Goal: Communication & Community: Answer question/provide support

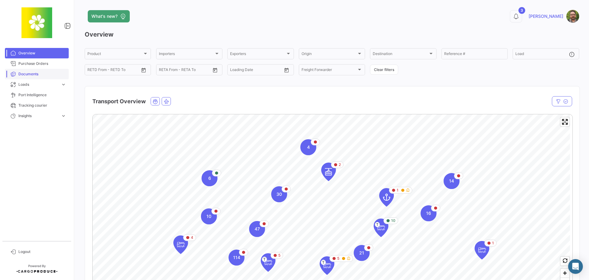
click at [45, 71] on link "Documents" at bounding box center [37, 74] width 64 height 10
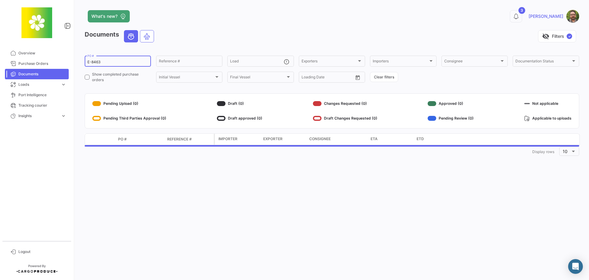
drag, startPoint x: 107, startPoint y: 63, endPoint x: 84, endPoint y: 61, distance: 23.7
click at [84, 61] on div "What's new? 3 [PERSON_NAME] Documents visibility_off Filters ✓ E-8463 PO # Refe…" at bounding box center [332, 140] width 514 height 280
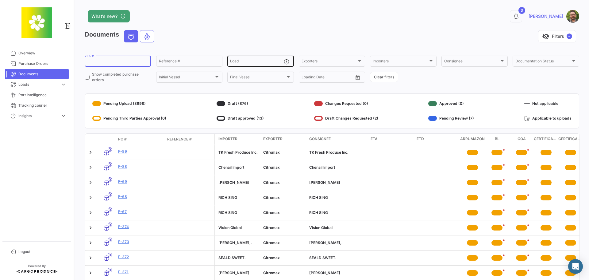
click at [261, 62] on input "Load" at bounding box center [256, 62] width 53 height 4
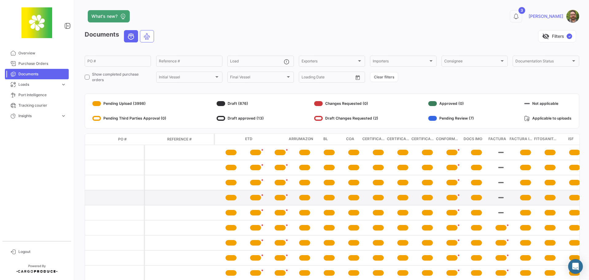
scroll to position [0, 252]
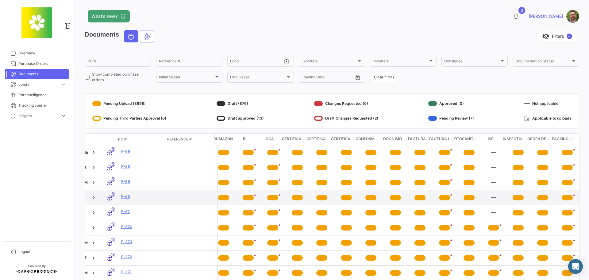
drag, startPoint x: 308, startPoint y: 198, endPoint x: 370, endPoint y: 200, distance: 62.0
click at [40, 52] on span "Overview" at bounding box center [42, 53] width 48 height 6
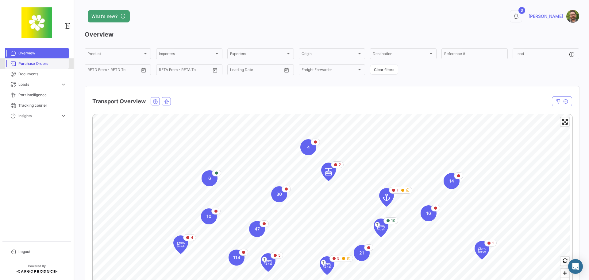
click at [38, 64] on span "Purchase Orders" at bounding box center [42, 64] width 48 height 6
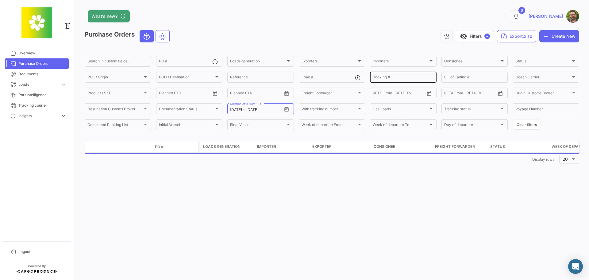
click at [403, 77] on input "Booking #" at bounding box center [403, 78] width 61 height 4
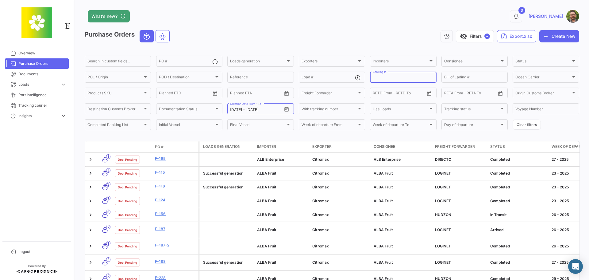
paste input "EBKG13919208"
type input "EBKG13919208"
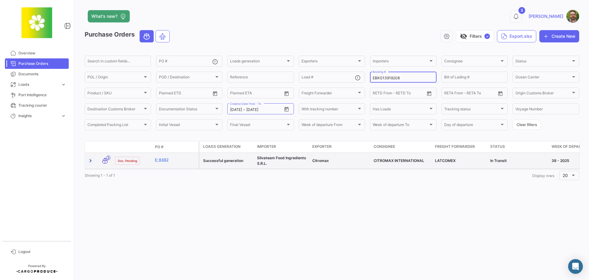
click at [91, 161] on link at bounding box center [90, 160] width 6 height 6
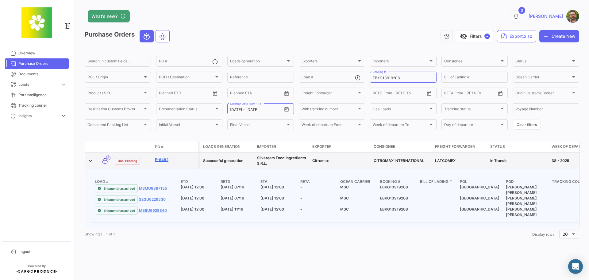
click at [167, 159] on link "E-8482" at bounding box center [175, 160] width 41 height 6
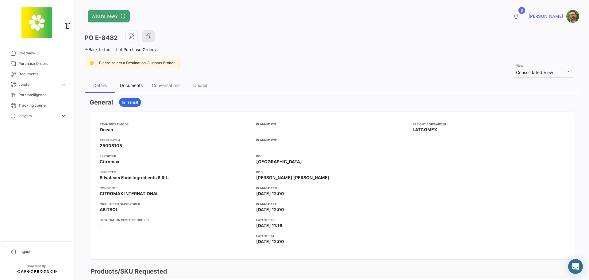
click at [128, 86] on div "Documents" at bounding box center [131, 85] width 23 height 5
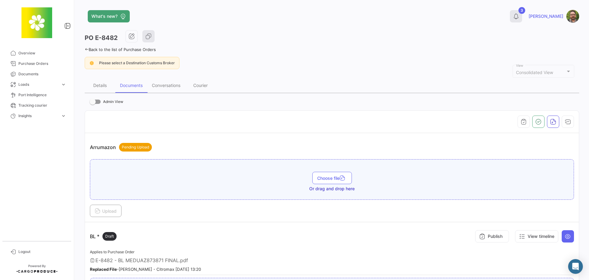
click at [519, 17] on icon at bounding box center [516, 16] width 6 height 6
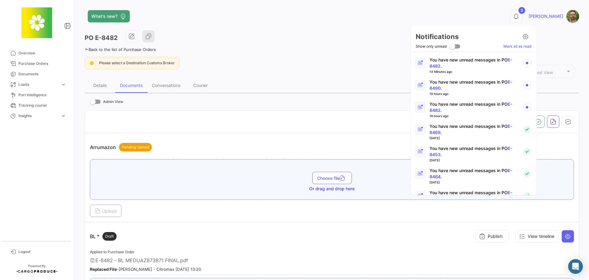
click at [483, 105] on p "You have new unread messages in PO E-8482 ." at bounding box center [474, 107] width 88 height 12
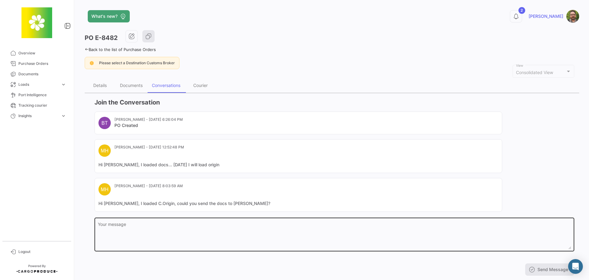
click at [211, 231] on textarea "Your message" at bounding box center [335, 235] width 474 height 27
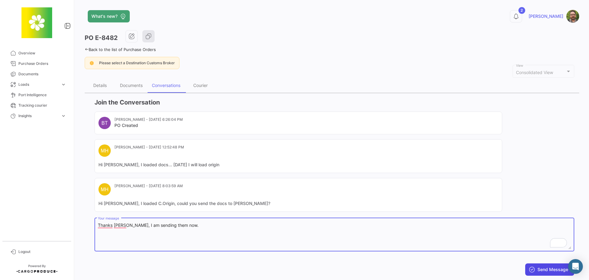
type textarea "Thanks [PERSON_NAME], I am sending them now."
click at [553, 268] on button "Send Message" at bounding box center [550, 269] width 49 height 12
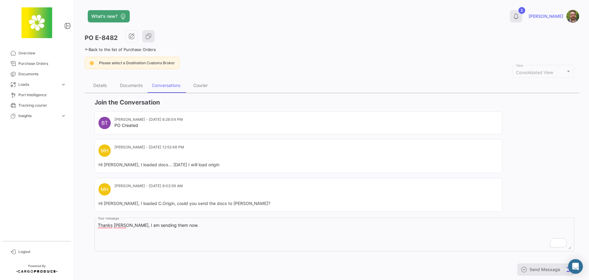
click at [522, 17] on button "2" at bounding box center [516, 16] width 12 height 12
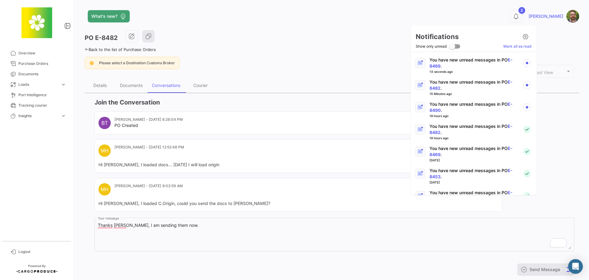
click at [473, 82] on p "You have new unread messages in PO E-8482 ." at bounding box center [474, 85] width 88 height 12
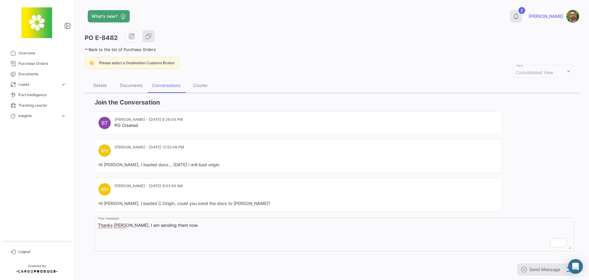
click at [519, 18] on icon at bounding box center [516, 16] width 6 height 6
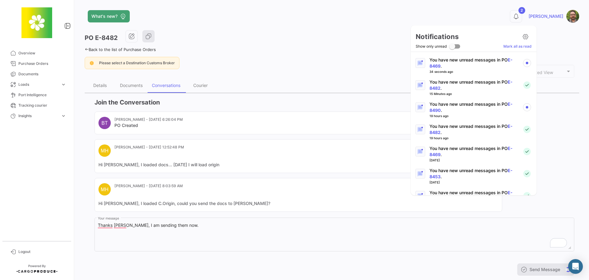
click at [532, 18] on div at bounding box center [294, 140] width 589 height 280
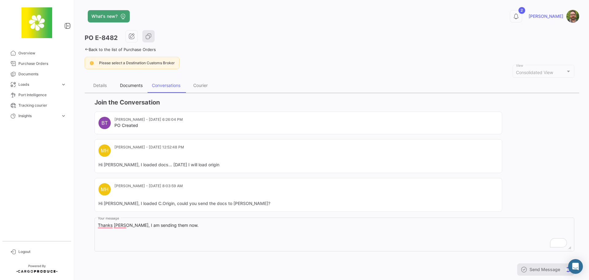
click at [134, 84] on div "Documents" at bounding box center [131, 85] width 23 height 5
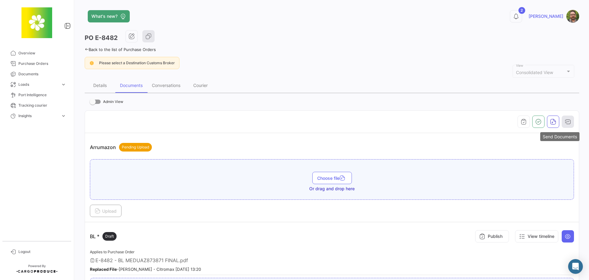
click at [565, 120] on icon "button" at bounding box center [568, 121] width 6 height 6
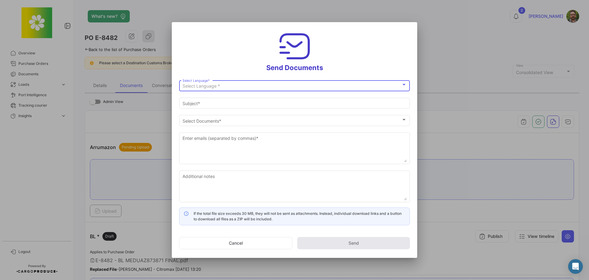
click at [273, 87] on div "Select Language *" at bounding box center [292, 85] width 219 height 5
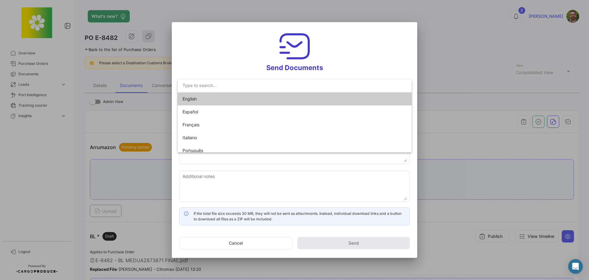
click at [272, 99] on mat-option "English" at bounding box center [295, 98] width 234 height 13
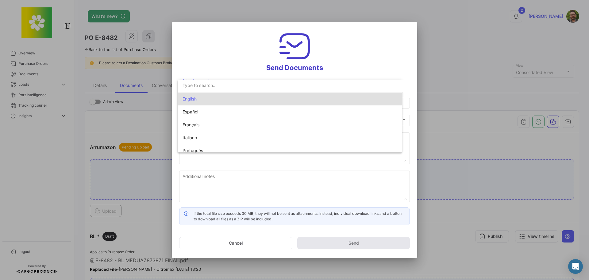
type input "[PERSON_NAME] has shared the documents of PO # E-8482 with you"
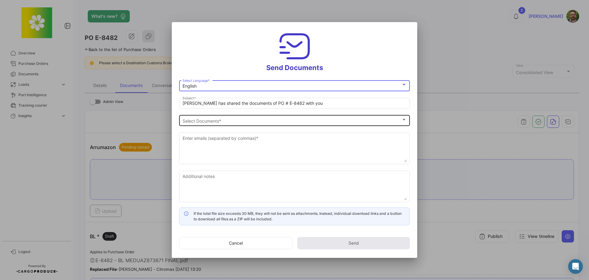
click at [234, 118] on div "Select Documents Select Documents *" at bounding box center [295, 120] width 224 height 12
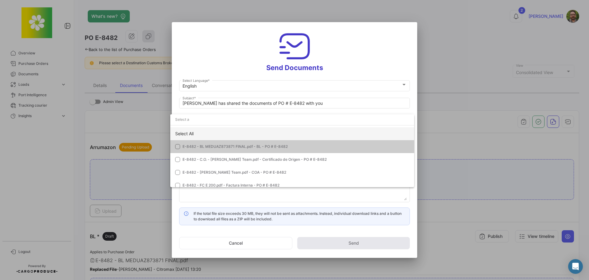
click at [230, 131] on div "Select All" at bounding box center [292, 133] width 244 height 13
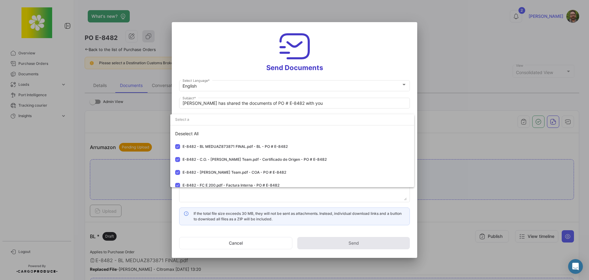
click at [227, 53] on div at bounding box center [294, 140] width 589 height 280
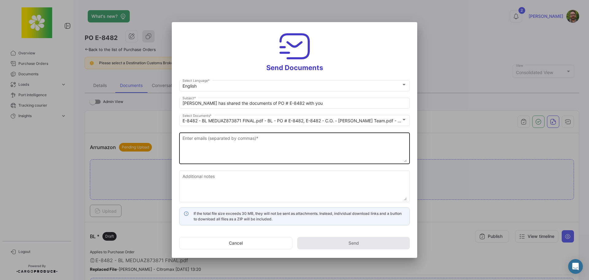
click at [239, 141] on textarea "Enter emails (separated by commas) *" at bounding box center [295, 148] width 224 height 27
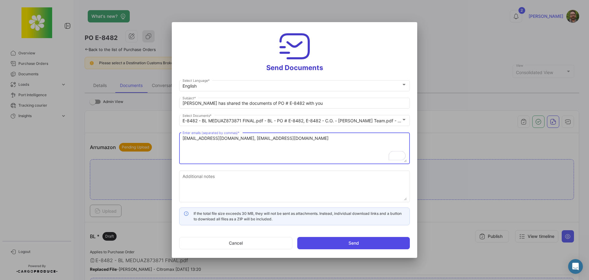
type textarea "[EMAIL_ADDRESS][DOMAIN_NAME], [EMAIL_ADDRESS][DOMAIN_NAME]"
click at [335, 243] on button "Send" at bounding box center [353, 243] width 113 height 12
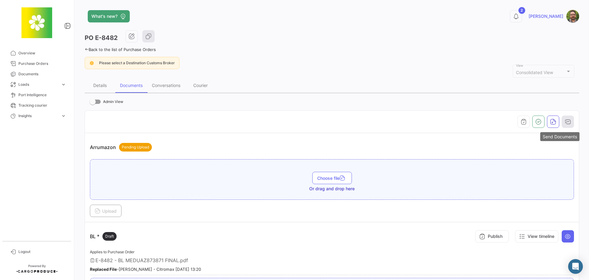
click at [568, 121] on icon "button" at bounding box center [568, 121] width 6 height 6
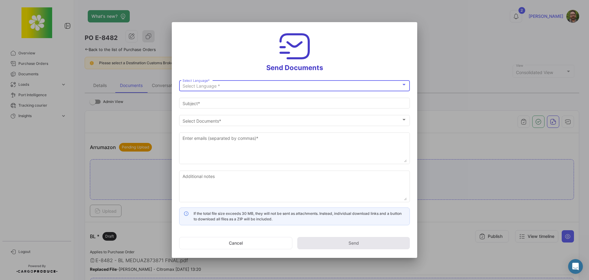
click at [261, 84] on div "Select Language *" at bounding box center [292, 85] width 219 height 5
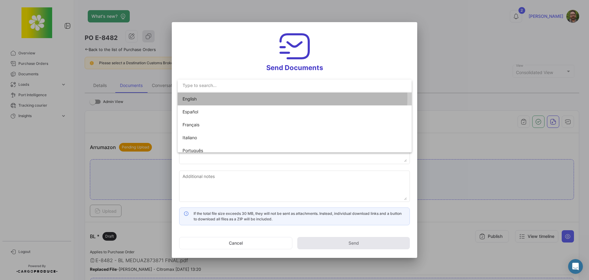
drag, startPoint x: 255, startPoint y: 97, endPoint x: 253, endPoint y: 90, distance: 8.0
click at [255, 97] on span "English" at bounding box center [226, 98] width 86 height 13
type input "[PERSON_NAME] has shared the documents of PO # E-8482 with you"
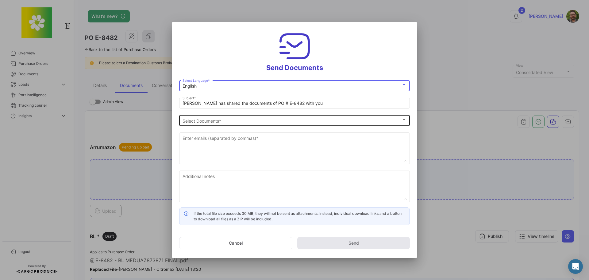
click at [224, 118] on div "Select Documents" at bounding box center [292, 120] width 219 height 5
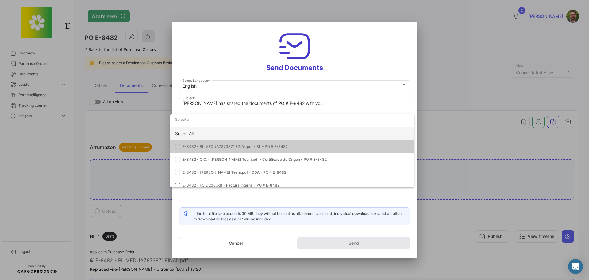
click at [219, 132] on div "Select All" at bounding box center [292, 133] width 244 height 13
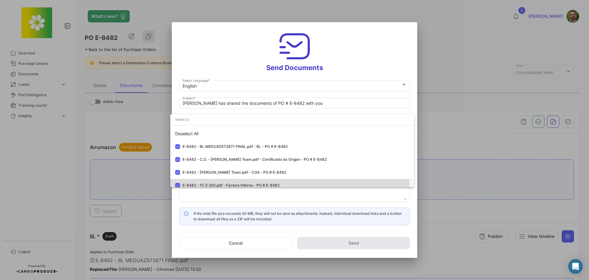
click at [177, 184] on mat-pseudo-checkbox at bounding box center [177, 185] width 5 height 5
click at [212, 53] on div at bounding box center [294, 140] width 589 height 280
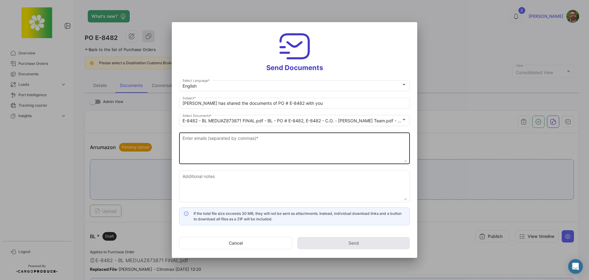
click at [250, 141] on textarea "Enter emails (separated by commas) *" at bounding box center [295, 148] width 224 height 27
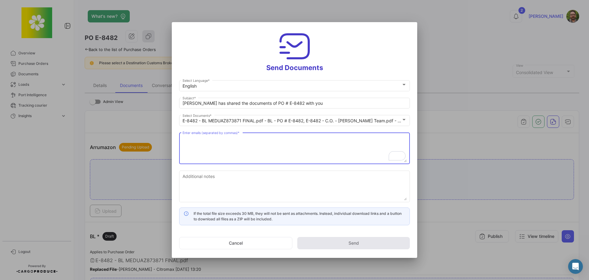
paste textarea "[EMAIL_ADDRESS][DOMAIN_NAME]"
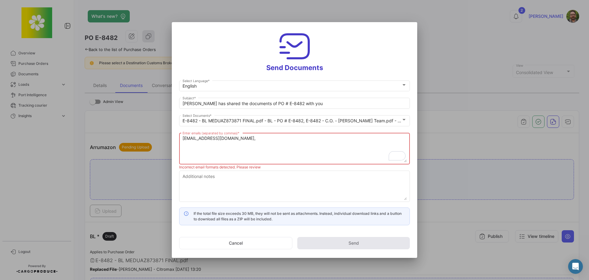
click at [295, 137] on textarea "[EMAIL_ADDRESS][DOMAIN_NAME]," at bounding box center [295, 148] width 224 height 27
paste textarea "[EMAIL_ADDRESS][DOMAIN_NAME]"
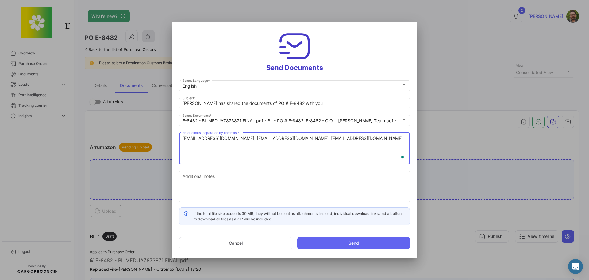
type textarea "[EMAIL_ADDRESS][DOMAIN_NAME], [EMAIL_ADDRESS][DOMAIN_NAME], [EMAIL_ADDRESS][DOM…"
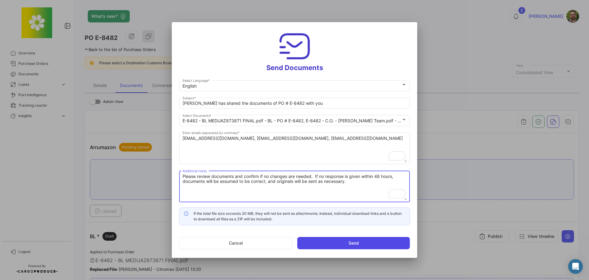
type textarea "Please review documents and confirm if no changes are needed. If no response is…"
click at [374, 241] on button "Send" at bounding box center [353, 243] width 113 height 12
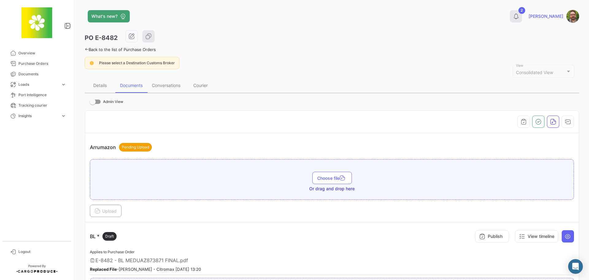
click at [522, 19] on button "2" at bounding box center [516, 16] width 12 height 12
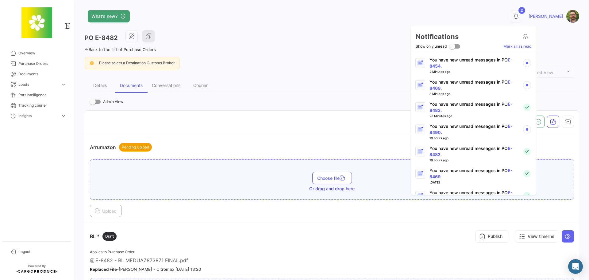
click at [463, 129] on p "You have new unread messages in PO E-8490 ." at bounding box center [474, 129] width 88 height 12
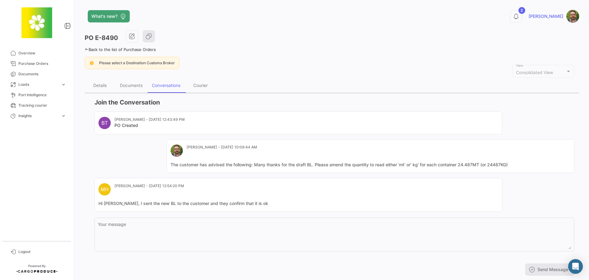
drag, startPoint x: 249, startPoint y: 165, endPoint x: 520, endPoint y: 164, distance: 270.4
click at [520, 164] on mat-card-content "The customer has advised the following: Many thanks for the draft BL. Please am…" at bounding box center [371, 164] width 400 height 6
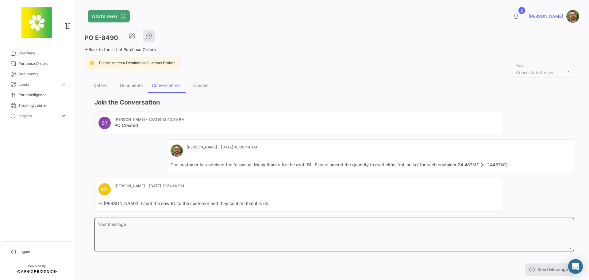
click at [201, 233] on textarea "Your message" at bounding box center [335, 235] width 474 height 27
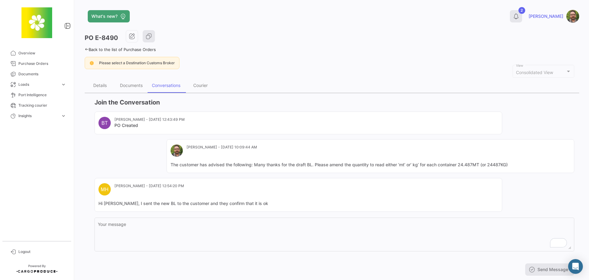
click at [519, 18] on icon at bounding box center [516, 16] width 6 height 6
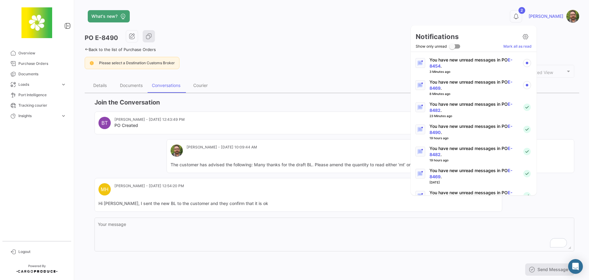
click at [359, 62] on div at bounding box center [294, 140] width 589 height 280
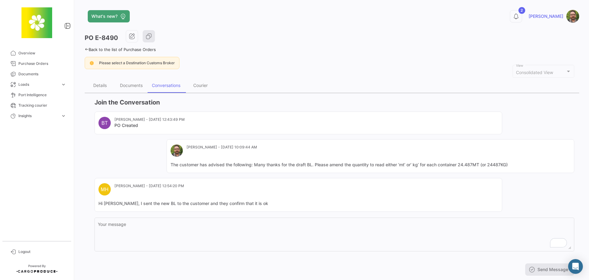
click at [455, 61] on div "Please select a Destination Customs Broker" at bounding box center [332, 63] width 495 height 12
click at [136, 87] on div "Documents" at bounding box center [131, 85] width 23 height 5
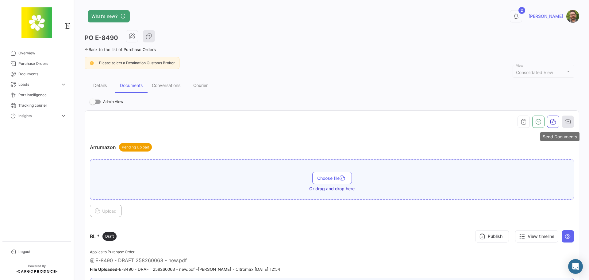
click at [565, 122] on icon "button" at bounding box center [568, 121] width 6 height 6
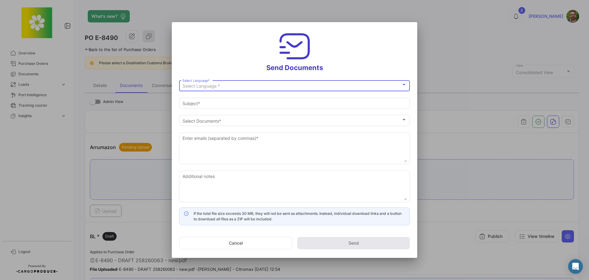
click at [445, 55] on div at bounding box center [294, 140] width 589 height 280
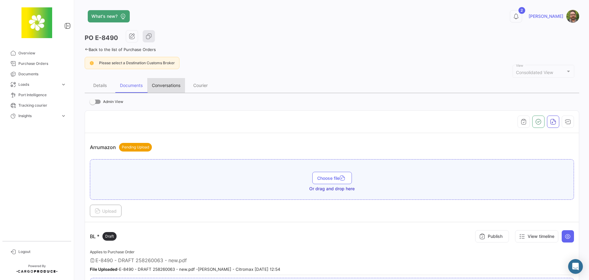
click at [160, 84] on div "Conversations" at bounding box center [166, 85] width 29 height 5
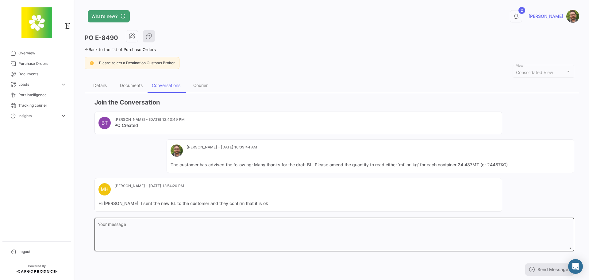
click at [203, 228] on textarea "Your message" at bounding box center [335, 235] width 474 height 27
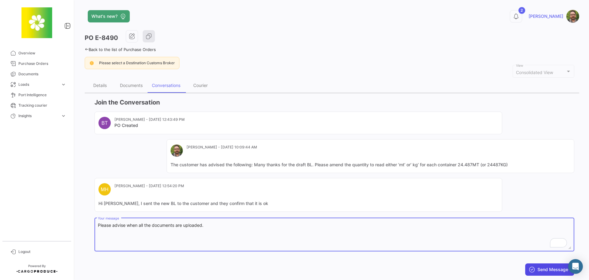
type textarea "Please advise when all the documents are uploaded."
click at [545, 267] on button "Send Message" at bounding box center [550, 269] width 49 height 12
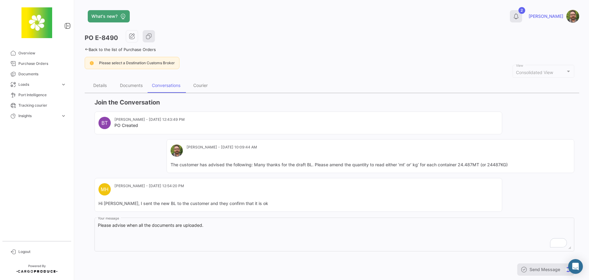
click at [519, 15] on icon at bounding box center [516, 16] width 6 height 6
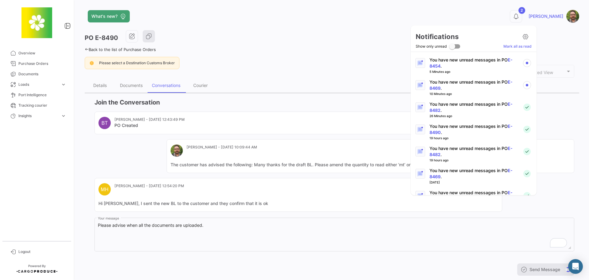
click at [477, 81] on p "You have new unread messages in PO E-8469 ." at bounding box center [474, 85] width 88 height 12
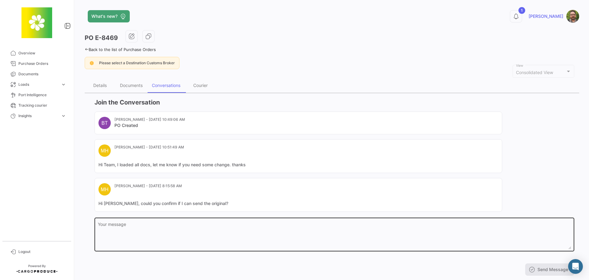
click at [227, 231] on textarea "Your message" at bounding box center [335, 235] width 474 height 27
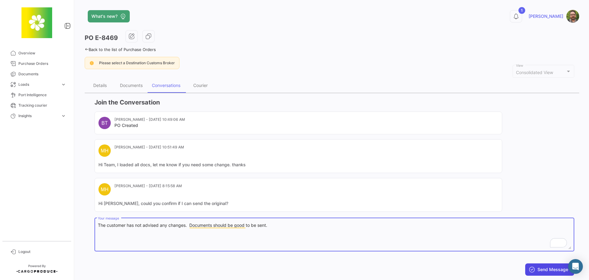
type textarea "The customer has not advised any changes. Documents should be good to be sent."
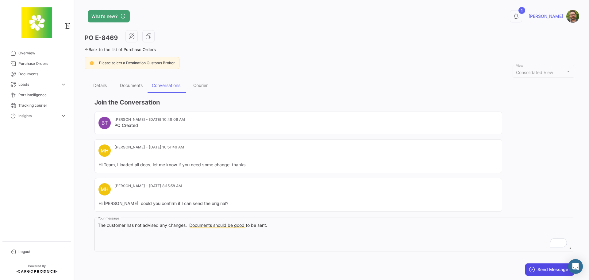
click at [547, 269] on button "Send Message" at bounding box center [550, 269] width 49 height 12
click at [519, 19] on icon at bounding box center [516, 16] width 6 height 6
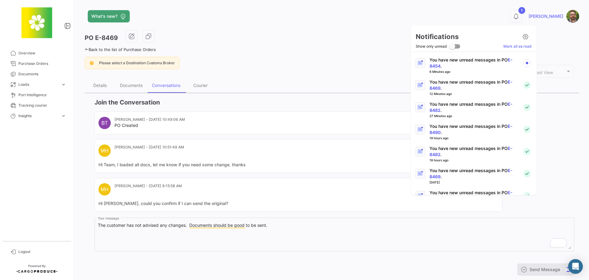
click at [492, 58] on p "You have new unread messages in PO E-8454 ." at bounding box center [474, 63] width 88 height 12
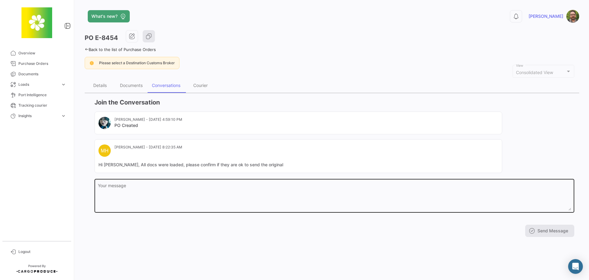
click at [212, 190] on textarea "Your message" at bounding box center [335, 196] width 474 height 27
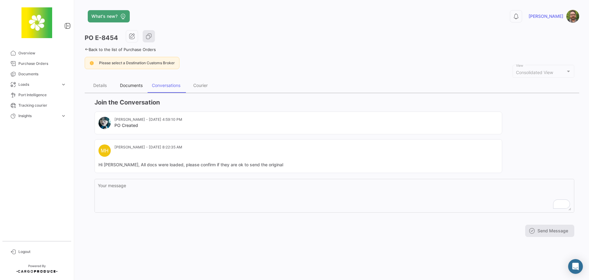
drag, startPoint x: 136, startPoint y: 86, endPoint x: 164, endPoint y: 95, distance: 29.5
click at [136, 85] on div "Documents" at bounding box center [131, 85] width 23 height 5
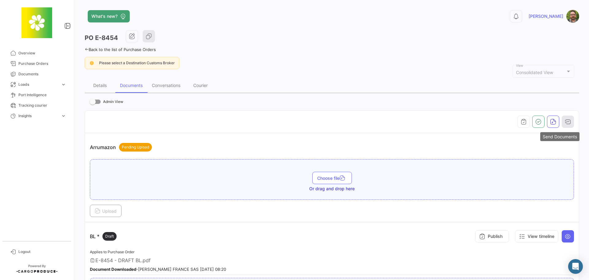
click at [568, 122] on icon "button" at bounding box center [568, 121] width 6 height 6
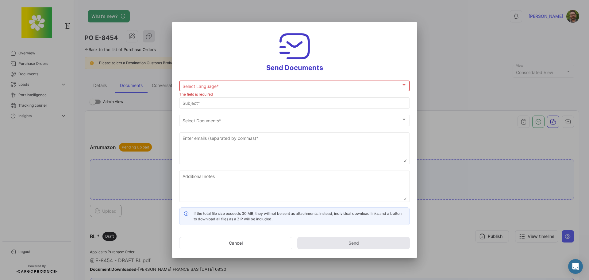
click at [293, 82] on div "Select Language * Select Language *" at bounding box center [295, 85] width 224 height 12
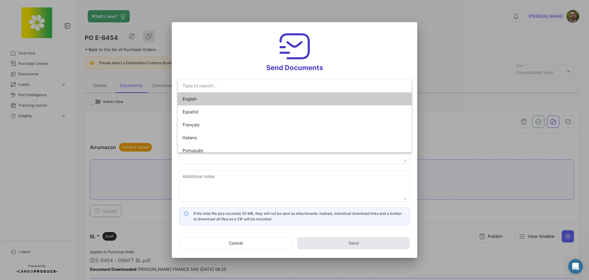
click at [279, 98] on mat-option "English" at bounding box center [295, 98] width 234 height 13
type input "Stephen has shared the documents of PO # E-8454 with you"
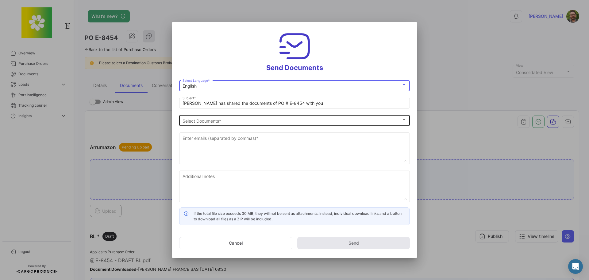
click at [235, 122] on div "Select Documents" at bounding box center [292, 120] width 219 height 5
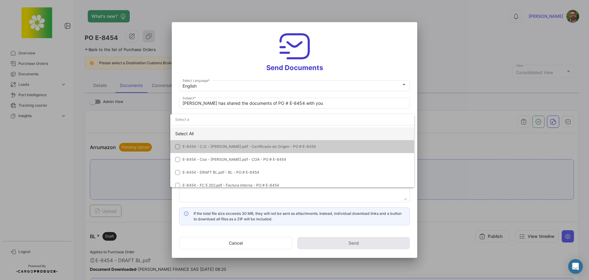
click at [225, 132] on div "Select All" at bounding box center [292, 133] width 244 height 13
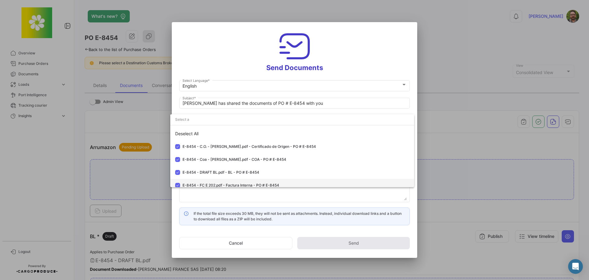
click at [177, 183] on mat-pseudo-checkbox at bounding box center [177, 185] width 5 height 5
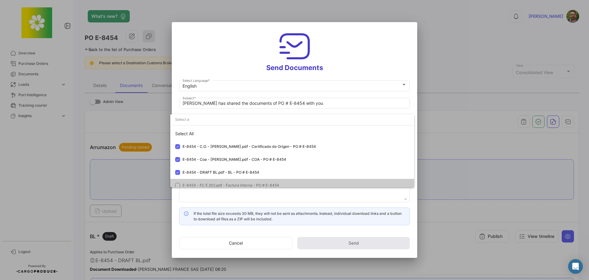
click at [222, 56] on div at bounding box center [294, 140] width 589 height 280
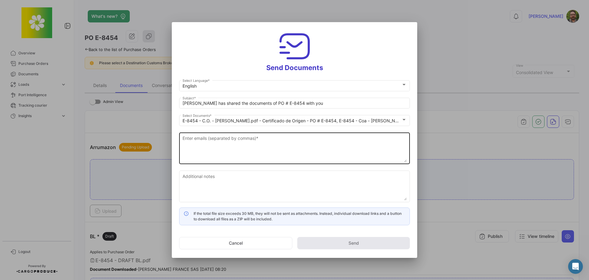
click at [229, 140] on textarea "Enter emails (separated by commas) *" at bounding box center [295, 148] width 224 height 27
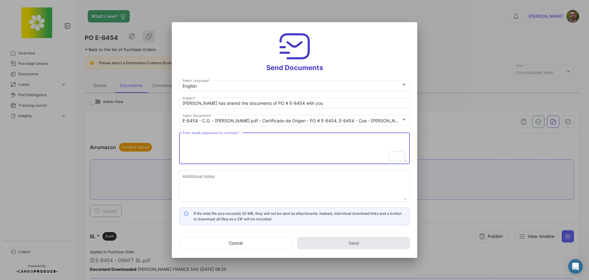
paste textarea "Jonathan_Cornet@cargill.com"
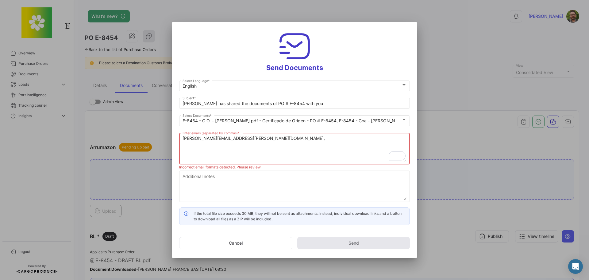
click at [262, 137] on textarea "Jonathan_Cornet@cargill.com," at bounding box center [295, 148] width 224 height 27
paste textarea "Cfbboscmalchin_Inbound@cargill.com"
click at [340, 137] on textarea "Jonathan_Cornet@cargill.com, Cfbboscmalchin_Inbound@cargill.com," at bounding box center [295, 148] width 224 height 27
paste textarea "Emma_Munne@cargill.com"
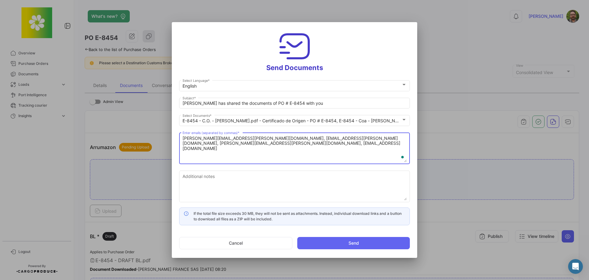
type textarea "Jonathan_Cornet@cargill.com, Cfbboscmalchin_Inbound@cargill.com, Emma_Munne@car…"
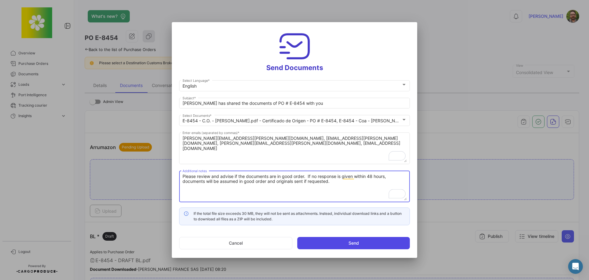
type textarea "Please review and advise if the documents are in good order. If no response is …"
click at [347, 243] on button "Send" at bounding box center [353, 243] width 113 height 12
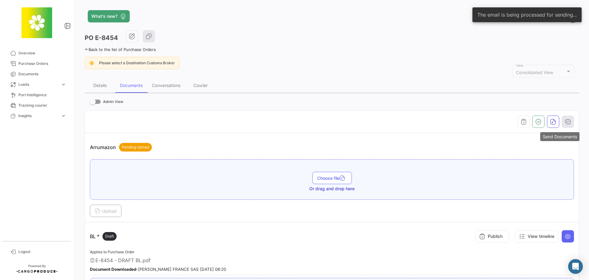
click at [566, 120] on icon "button" at bounding box center [568, 121] width 6 height 6
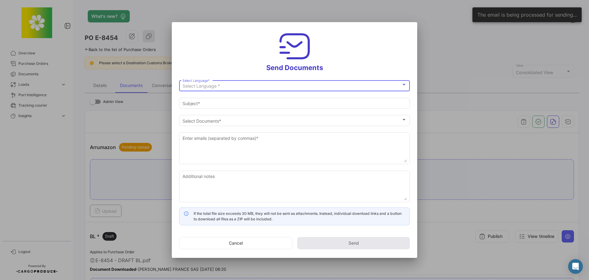
click at [314, 85] on div "Select Language *" at bounding box center [292, 85] width 219 height 5
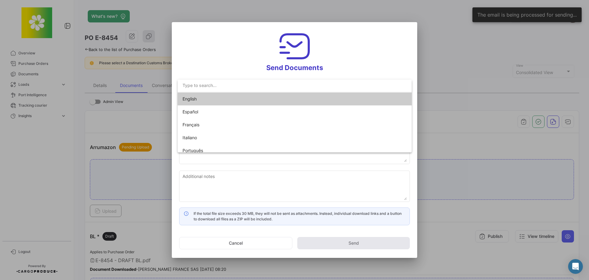
click at [313, 99] on mat-option "English" at bounding box center [295, 98] width 234 height 13
type input "Stephen has shared the documents of PO # E-8454 with you"
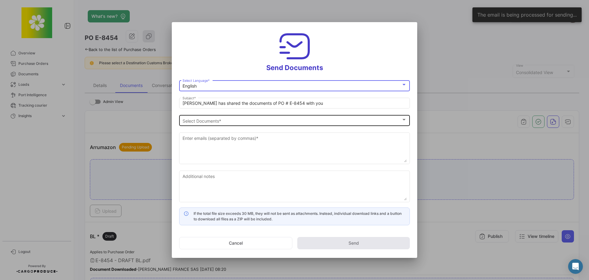
click at [231, 120] on div "Select Documents" at bounding box center [292, 120] width 219 height 5
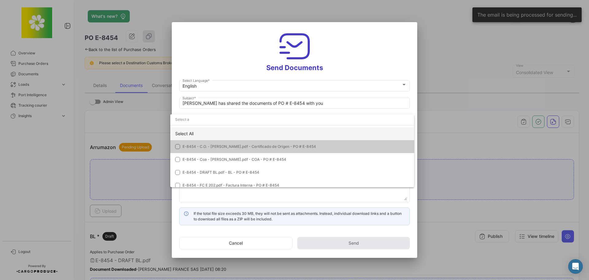
click at [232, 131] on div "Select All" at bounding box center [292, 133] width 244 height 13
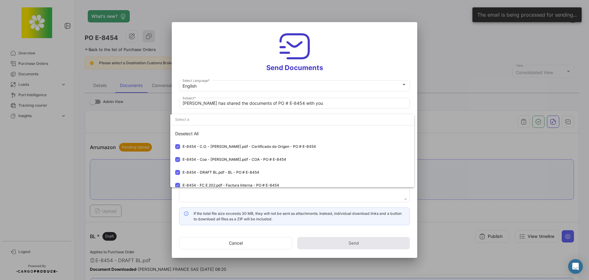
click at [226, 48] on div at bounding box center [294, 140] width 589 height 280
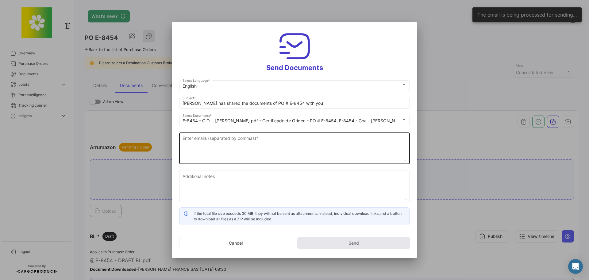
click at [245, 141] on textarea "Enter emails (separated by commas) *" at bounding box center [295, 148] width 224 height 27
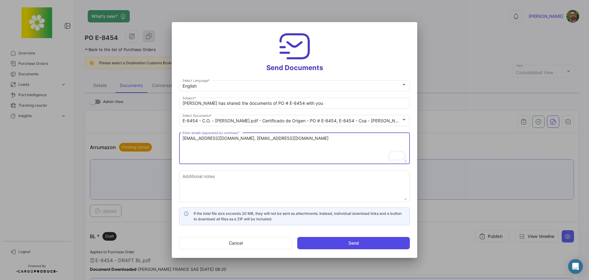
type textarea "[EMAIL_ADDRESS][DOMAIN_NAME], [EMAIL_ADDRESS][DOMAIN_NAME]"
click at [344, 243] on button "Send" at bounding box center [353, 243] width 113 height 12
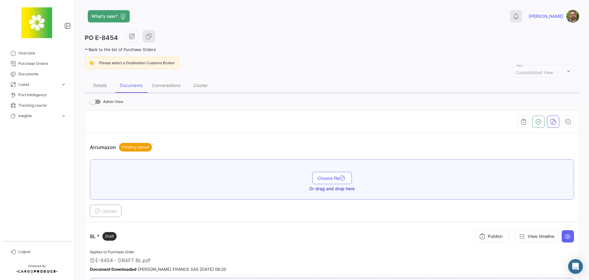
click at [519, 18] on icon at bounding box center [516, 16] width 6 height 6
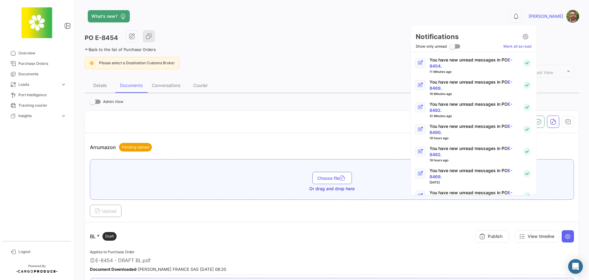
click at [362, 50] on div at bounding box center [294, 140] width 589 height 280
